Goal: Information Seeking & Learning: Stay updated

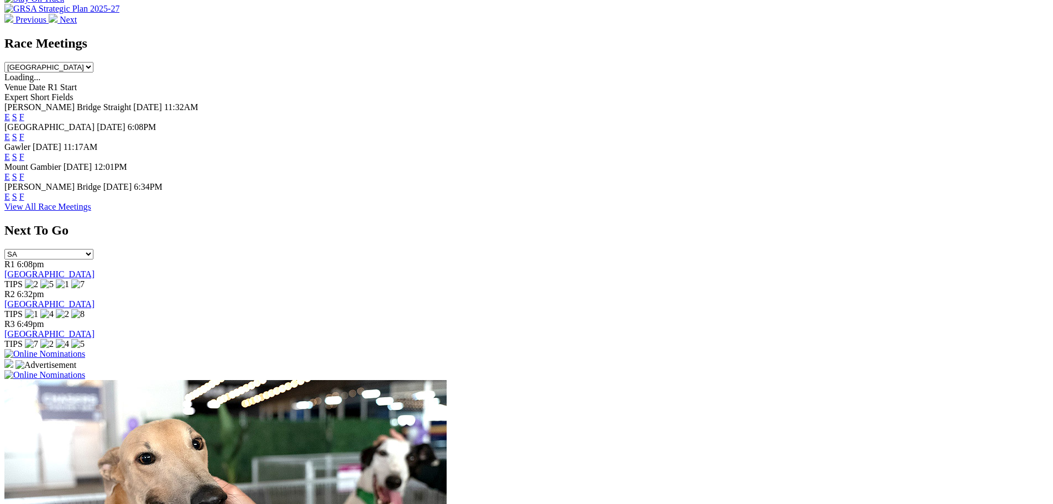
scroll to position [663, 0]
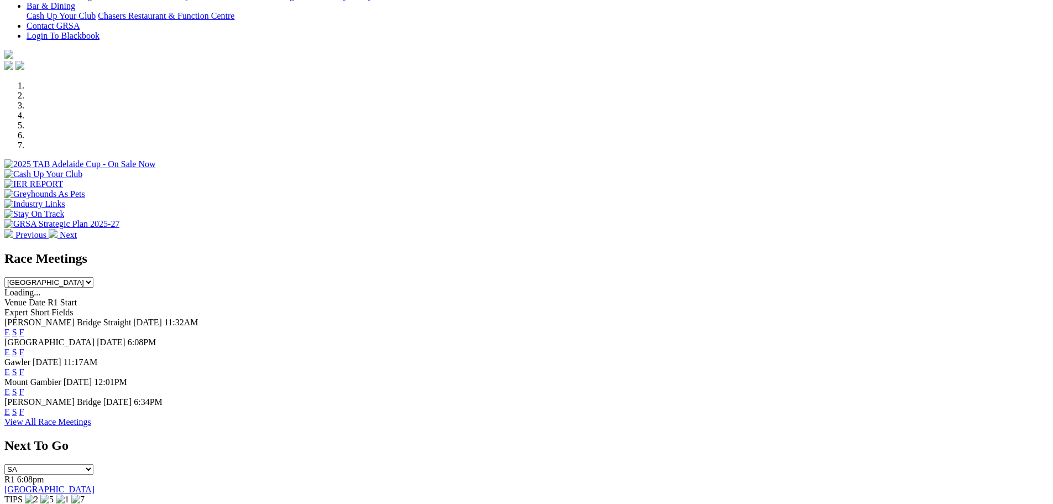
scroll to position [280, 0]
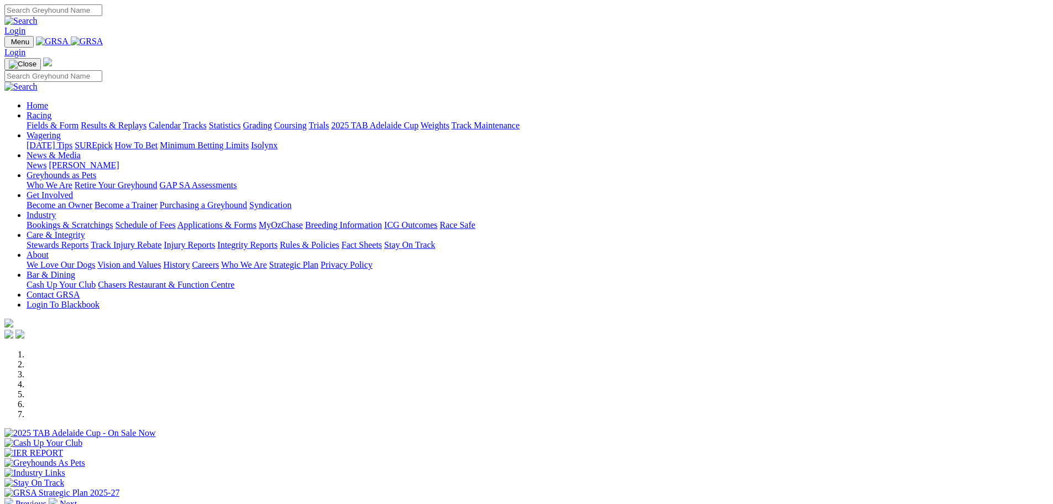
scroll to position [280, 0]
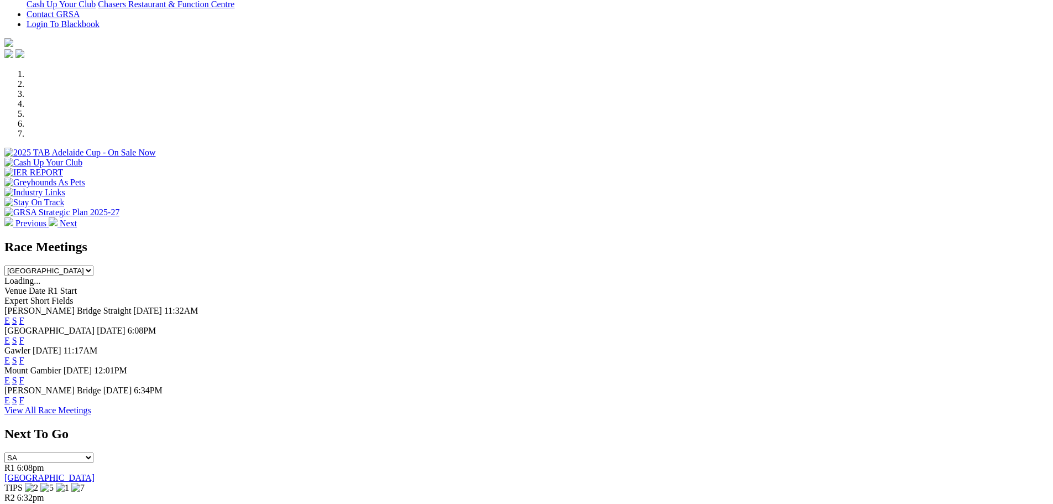
click at [24, 395] on link "F" at bounding box center [21, 399] width 5 height 9
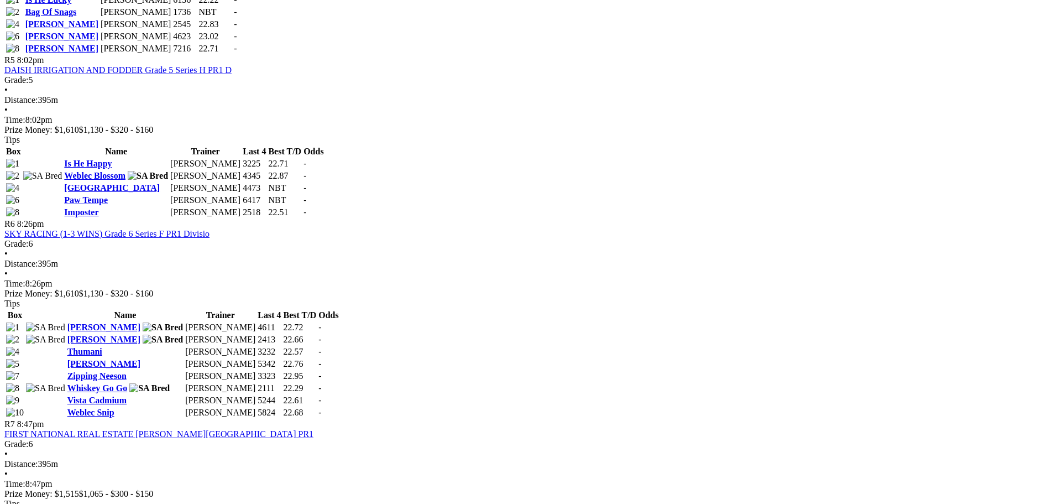
scroll to position [1216, 0]
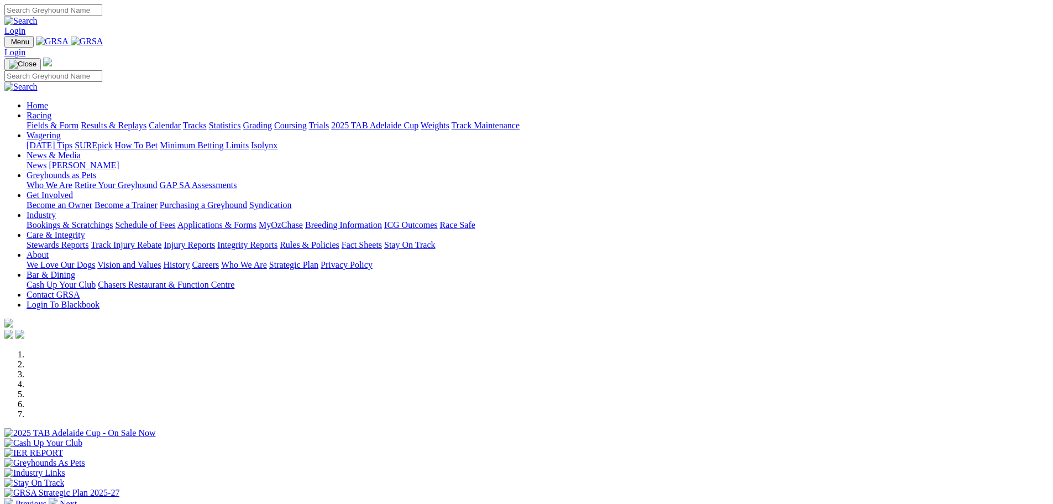
scroll to position [221, 0]
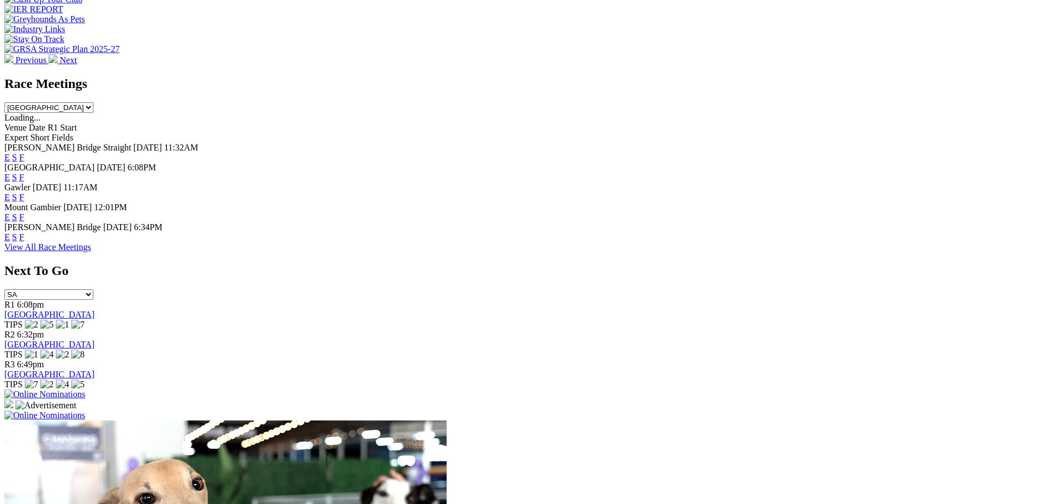
scroll to position [443, 0]
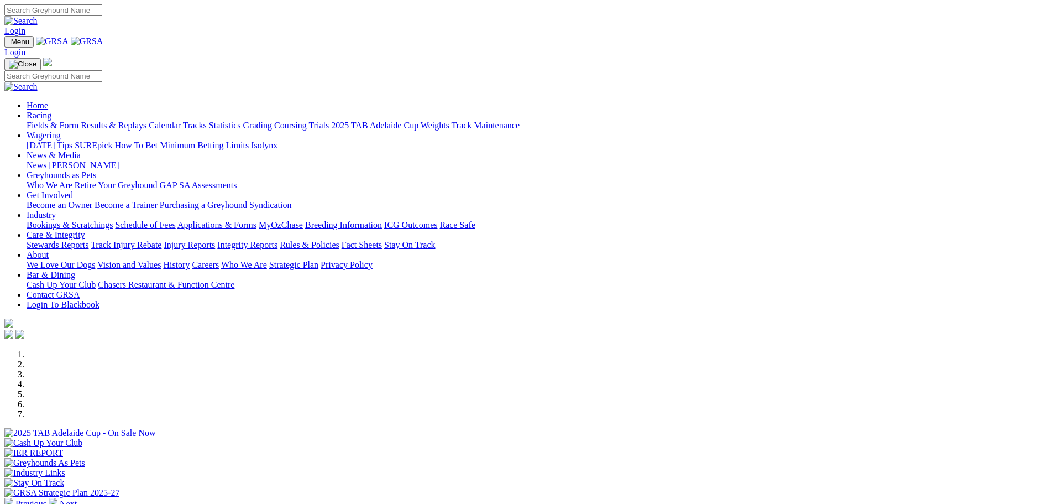
scroll to position [444, 0]
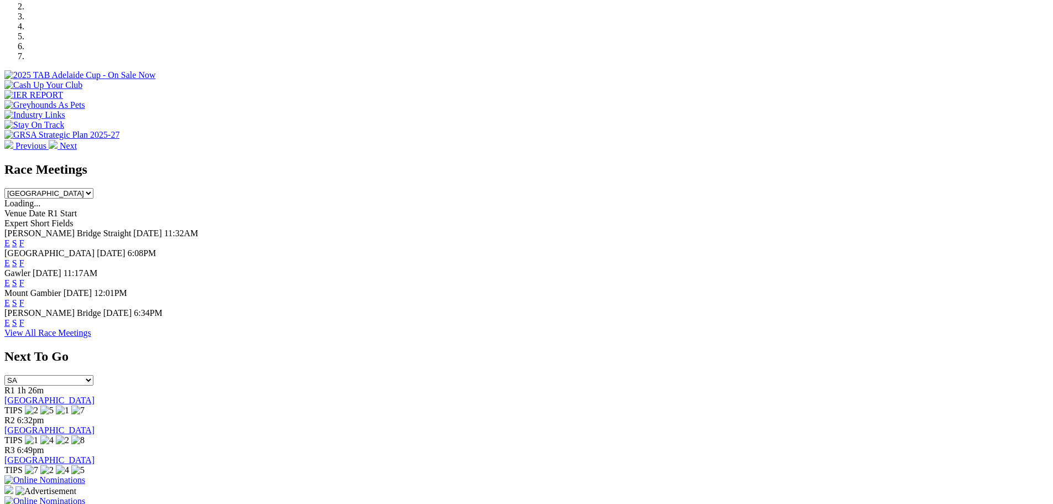
scroll to position [280, 0]
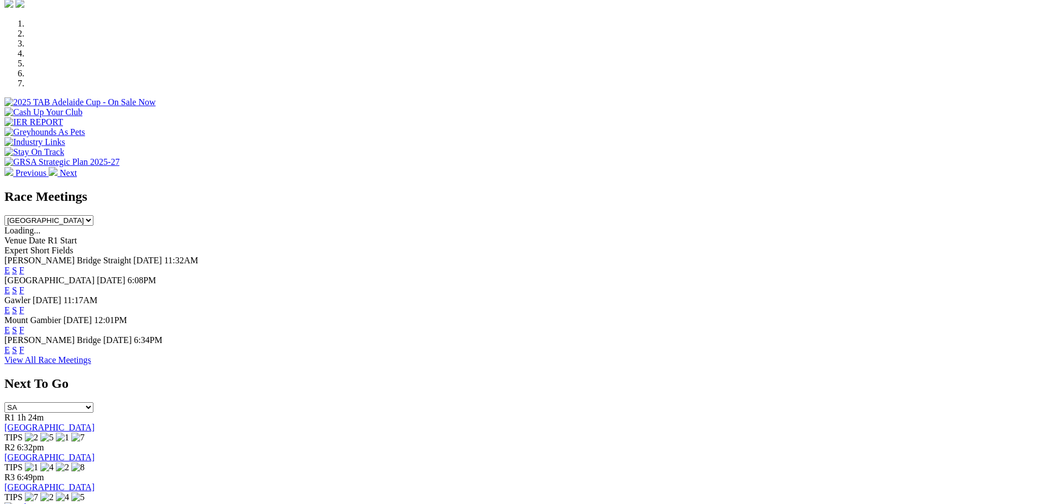
scroll to position [446, 0]
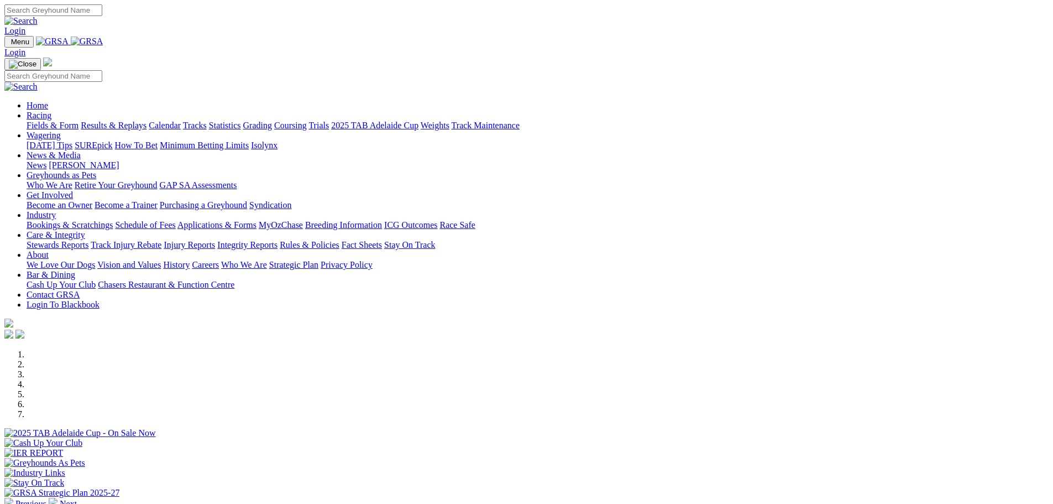
scroll to position [447, 0]
click at [46, 160] on link "News" at bounding box center [37, 164] width 20 height 9
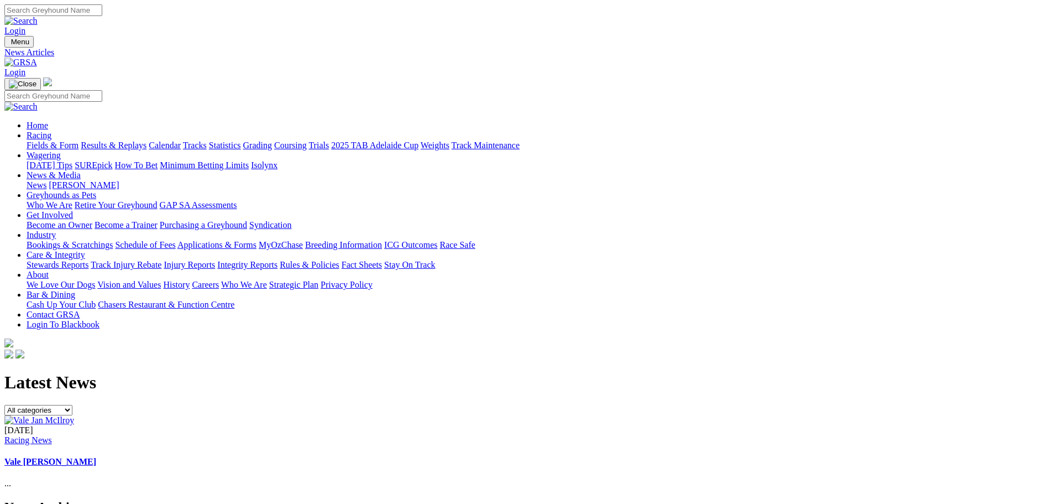
click at [37, 57] on img at bounding box center [20, 62] width 33 height 10
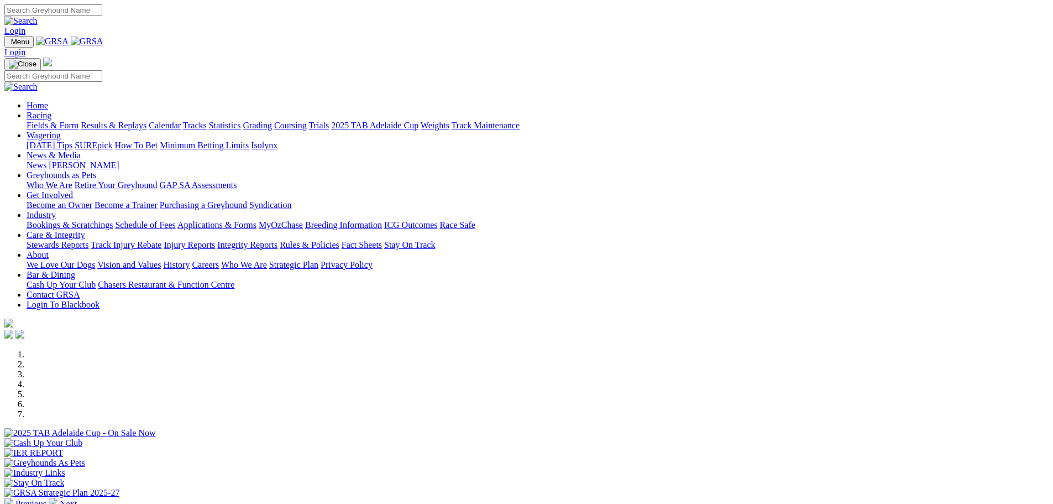
scroll to position [332, 0]
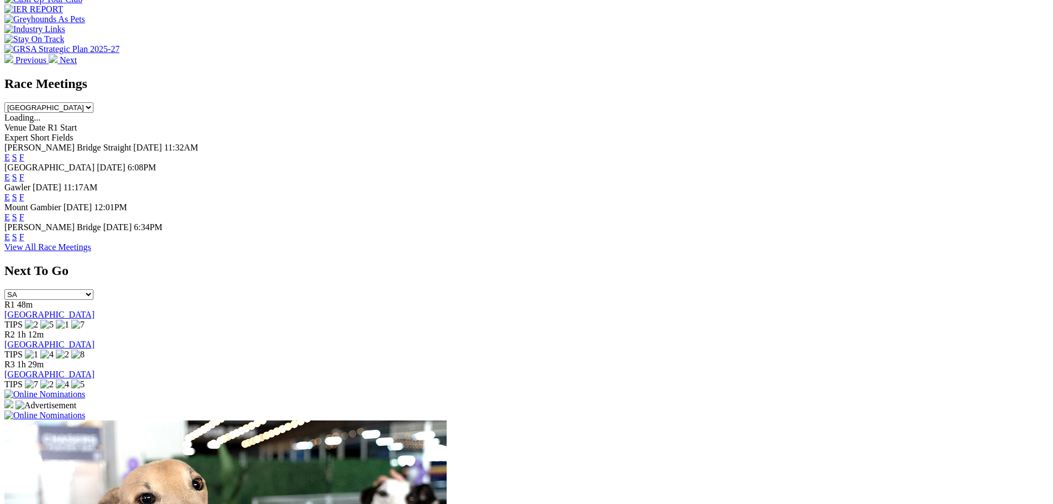
scroll to position [884, 0]
